Goal: Check status: Check status

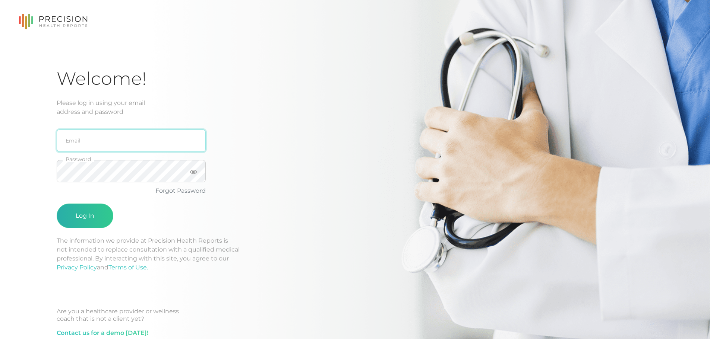
type input "[PERSON_NAME][EMAIL_ADDRESS][DOMAIN_NAME]"
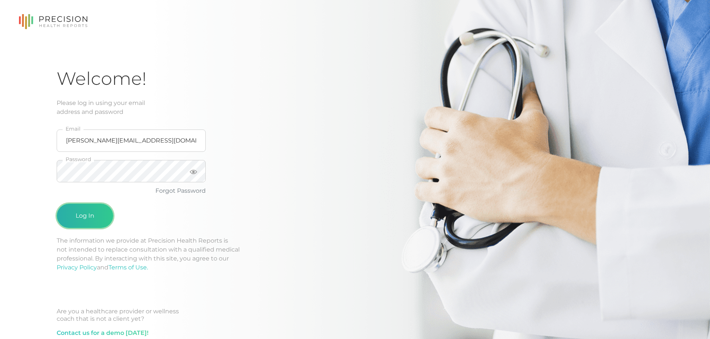
click at [102, 214] on button "Log In" at bounding box center [85, 216] width 57 height 25
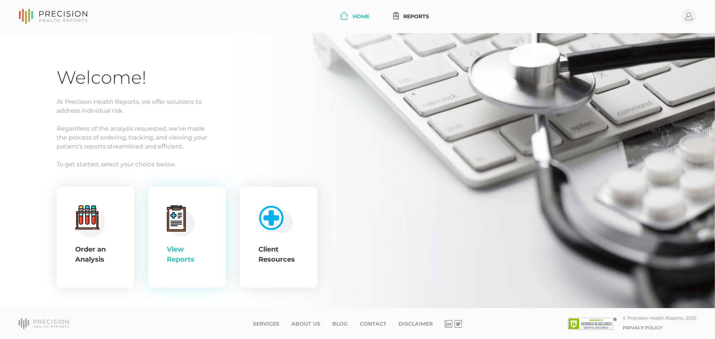
click at [191, 204] on div "View Reports" at bounding box center [186, 237] width 77 height 101
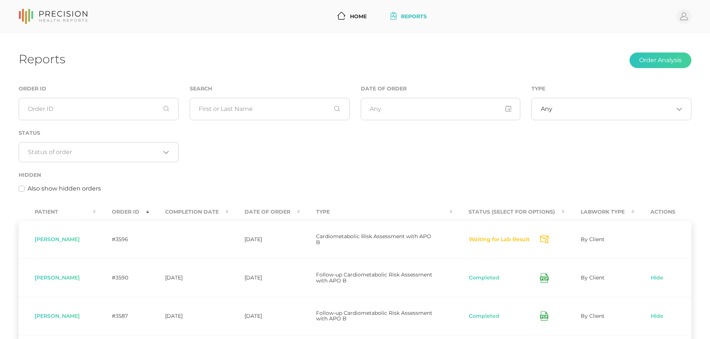
click at [228, 212] on th "Completion Date" at bounding box center [188, 212] width 79 height 17
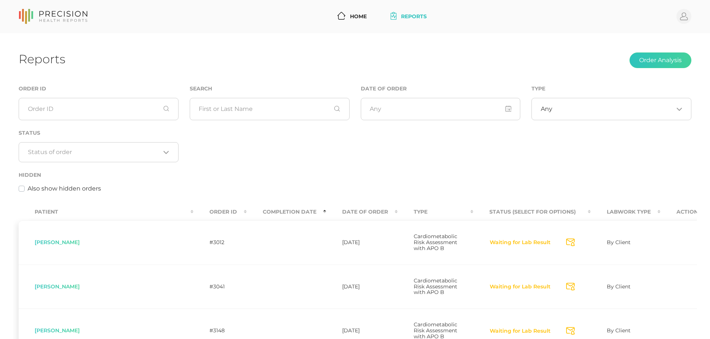
click at [326, 212] on th "Date Of Order" at bounding box center [362, 212] width 72 height 17
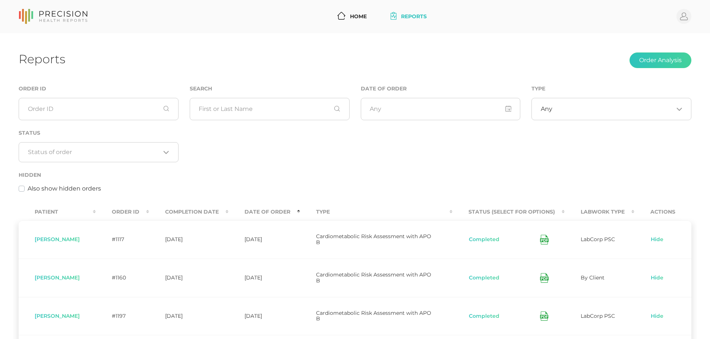
click at [244, 213] on th "Date Of Order" at bounding box center [264, 212] width 72 height 17
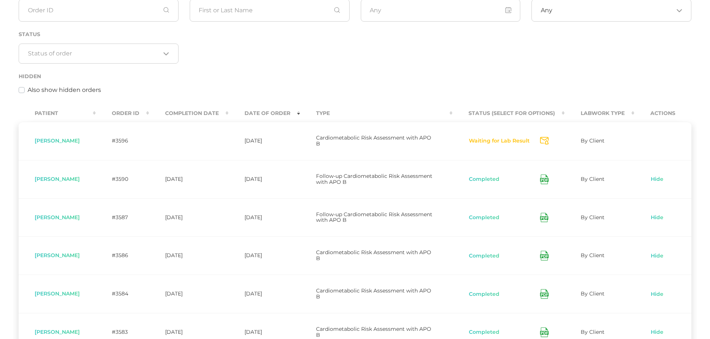
scroll to position [101, 0]
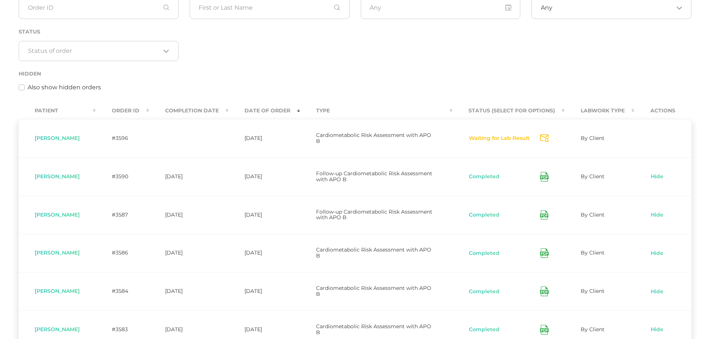
click at [549, 175] on td "Completed" at bounding box center [508, 177] width 112 height 38
click at [543, 177] on icon at bounding box center [544, 177] width 9 height 10
click at [655, 176] on link "Hide" at bounding box center [656, 176] width 13 height 7
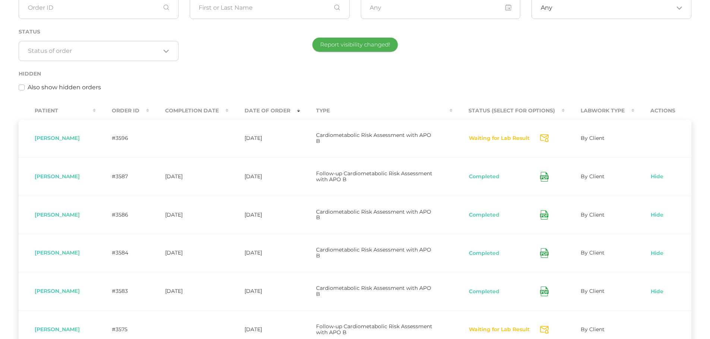
click at [174, 66] on div "Status Loading..." at bounding box center [98, 48] width 171 height 42
